Goal: Information Seeking & Learning: Learn about a topic

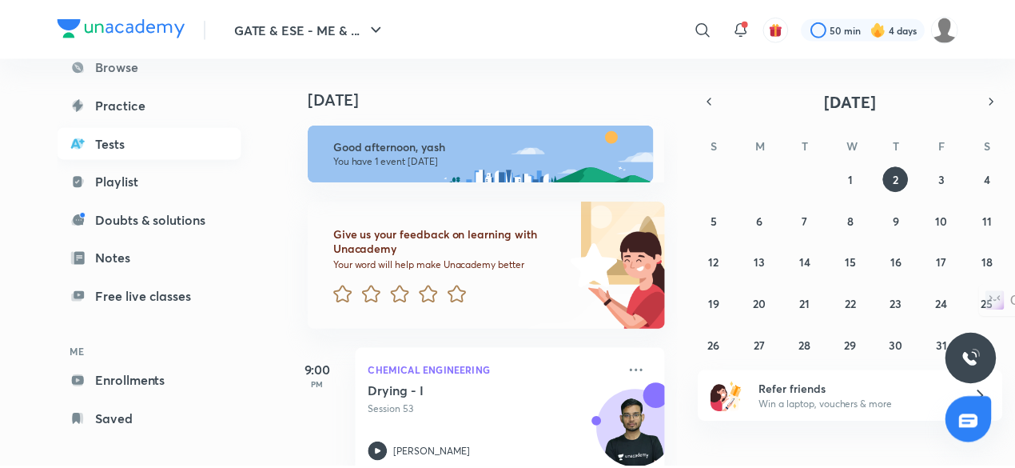
scroll to position [136, 0]
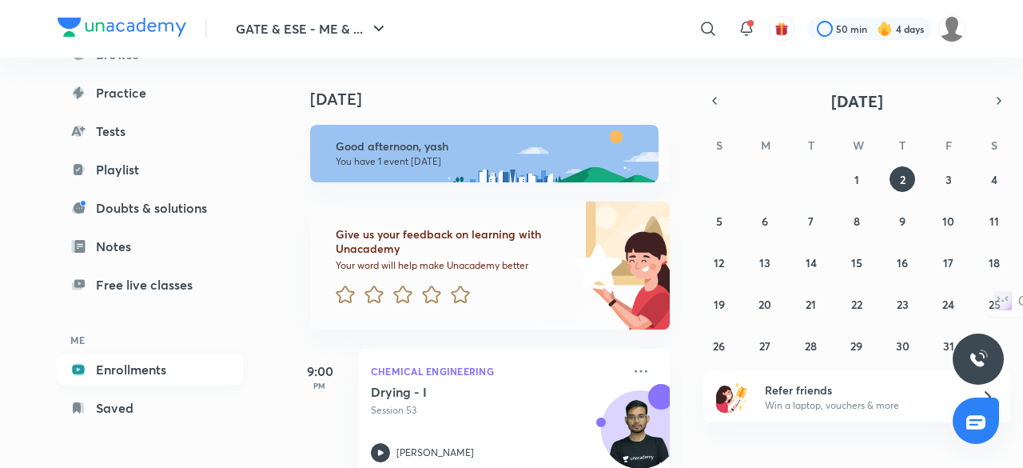
click at [153, 374] on link "Enrollments" at bounding box center [150, 369] width 185 height 32
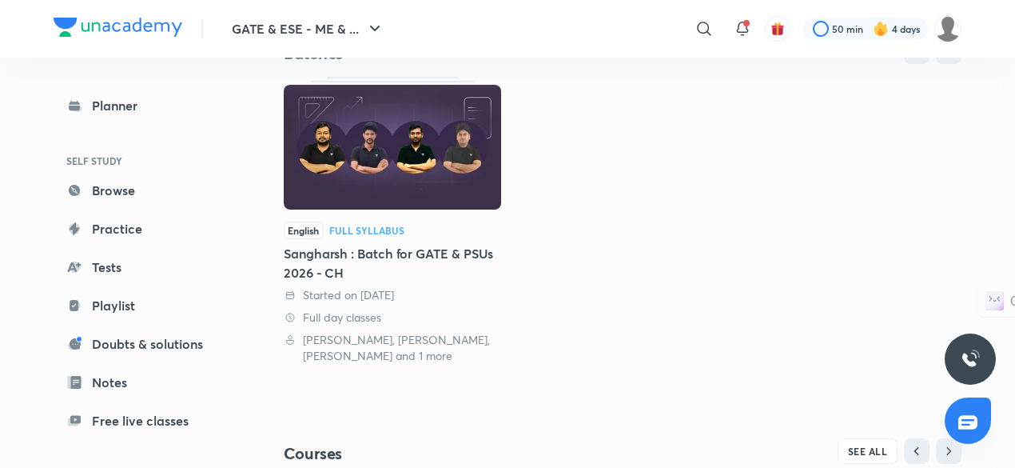
scroll to position [468, 0]
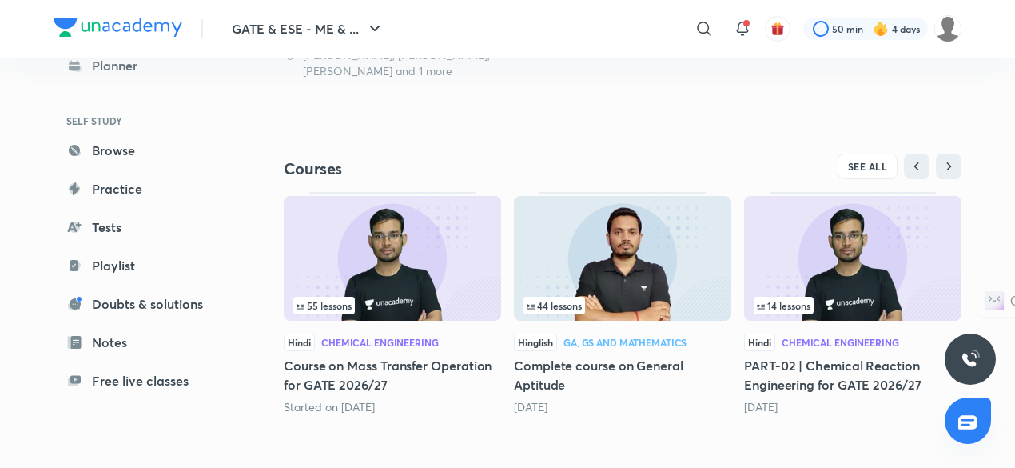
click at [420, 242] on img at bounding box center [392, 258] width 217 height 125
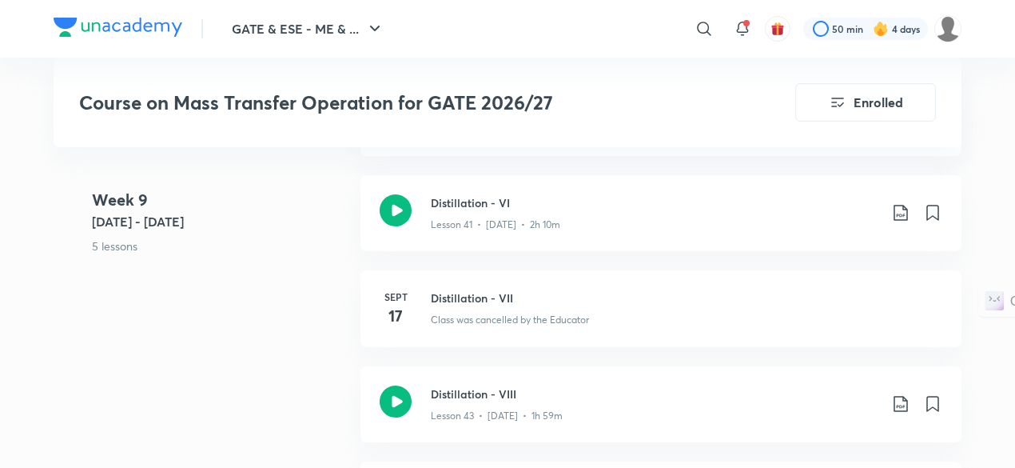
scroll to position [5441, 0]
click at [641, 221] on div "Lesson 41 • [DATE] • 2h 10m" at bounding box center [655, 220] width 448 height 21
